Goal: Task Accomplishment & Management: Use online tool/utility

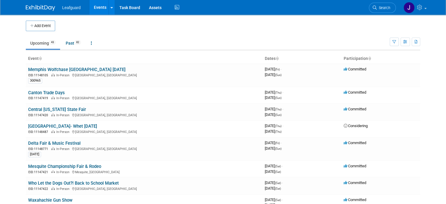
click at [271, 58] on th "Dates" at bounding box center [302, 59] width 79 height 10
click at [279, 58] on icon at bounding box center [277, 59] width 3 height 4
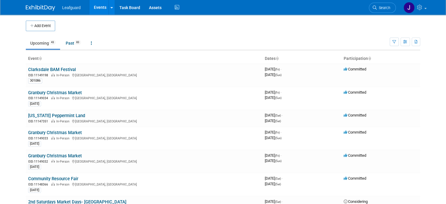
click at [280, 58] on th "Dates" at bounding box center [302, 59] width 79 height 10
click at [278, 58] on icon at bounding box center [277, 59] width 3 height 4
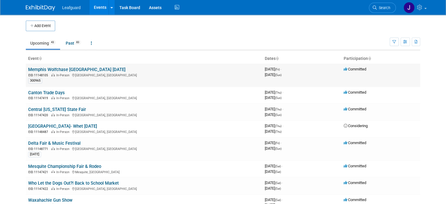
click at [59, 70] on link "Memphis Wolfchase [GEOGRAPHIC_DATA] [DATE]" at bounding box center [76, 69] width 97 height 5
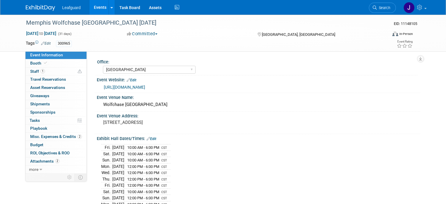
select select "Memphis"
select select "Check"
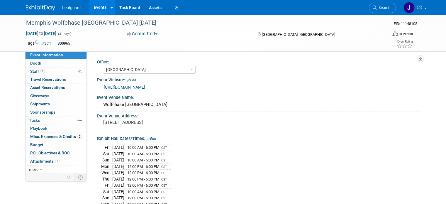
click at [36, 8] on img at bounding box center [40, 8] width 29 height 6
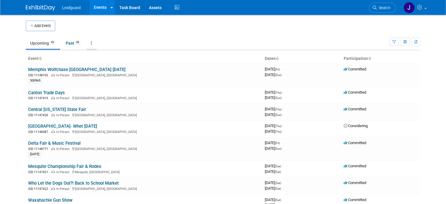
click at [90, 42] on link at bounding box center [92, 43] width 10 height 11
click at [410, 42] on button "button" at bounding box center [405, 42] width 9 height 9
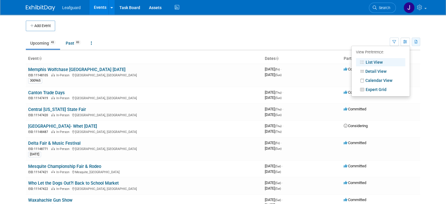
click at [420, 44] on button "button" at bounding box center [416, 42] width 9 height 9
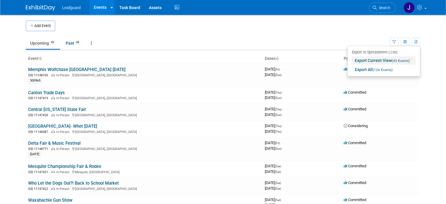
click at [395, 61] on link "Export Current View (43 Events)" at bounding box center [384, 60] width 64 height 8
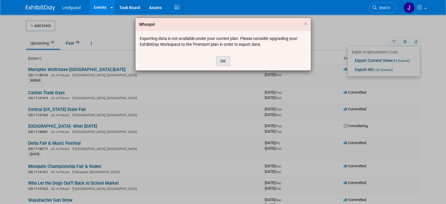
click at [222, 60] on button "OK" at bounding box center [223, 61] width 13 height 10
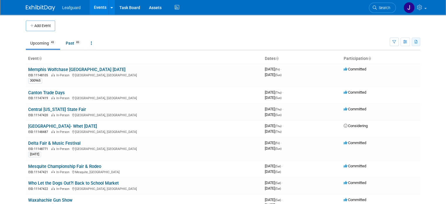
click at [418, 41] on icon "button" at bounding box center [416, 42] width 3 height 4
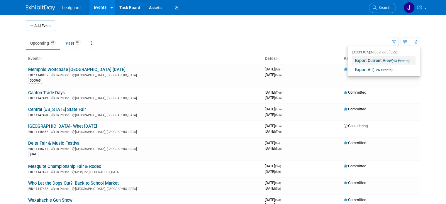
click at [371, 58] on link "Export Current View (43 Events)" at bounding box center [384, 60] width 64 height 8
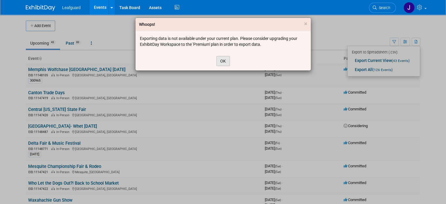
click at [222, 62] on button "OK" at bounding box center [223, 61] width 13 height 10
